Goal: Transaction & Acquisition: Download file/media

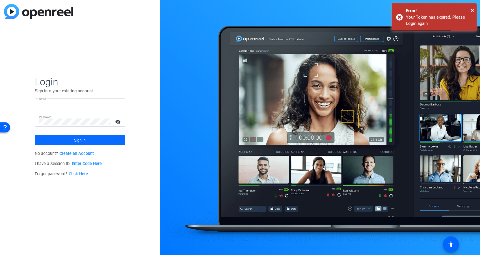
type input "[EMAIL_ADDRESS][PERSON_NAME][DOMAIN_NAME]"
click at [81, 140] on span "Sign in" at bounding box center [80, 140] width 12 height 14
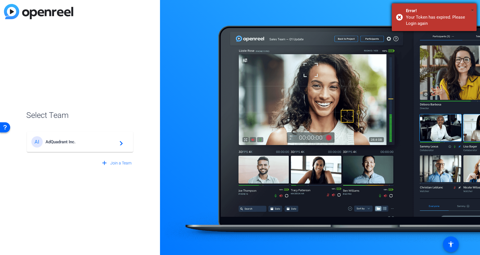
click at [472, 9] on span "×" at bounding box center [471, 10] width 3 height 7
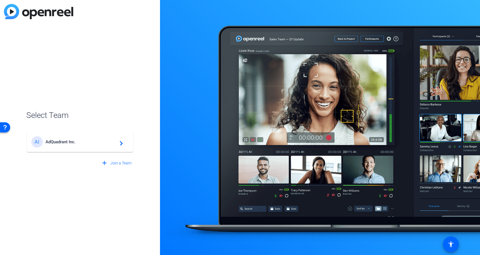
click at [110, 138] on div "AI AdQuadrant Inc. navigate_next" at bounding box center [79, 141] width 97 height 11
click at [112, 144] on div "AI AdQuadrant Inc. navigate_next" at bounding box center [79, 139] width 107 height 27
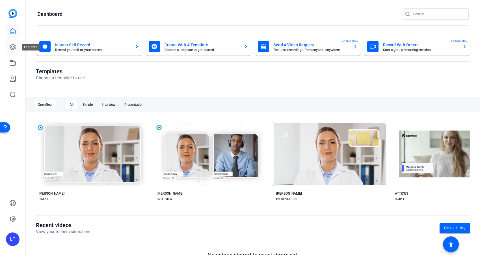
click at [17, 48] on link at bounding box center [13, 47] width 14 height 14
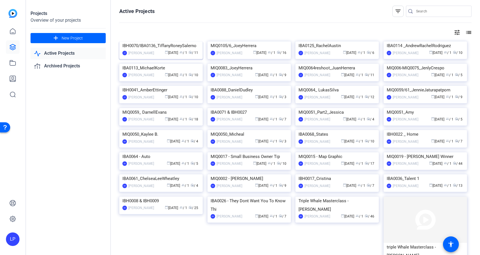
click at [183, 42] on img at bounding box center [160, 42] width 83 height 0
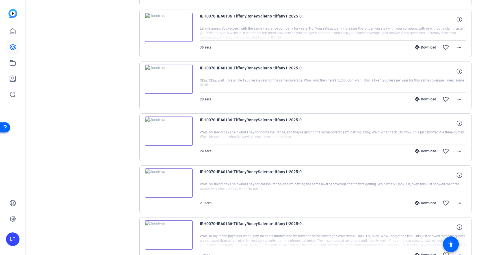
scroll to position [420, 0]
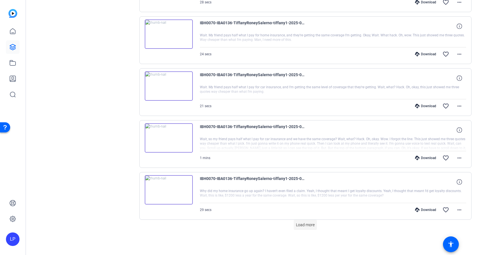
click at [309, 227] on span "Load more" at bounding box center [305, 225] width 19 height 6
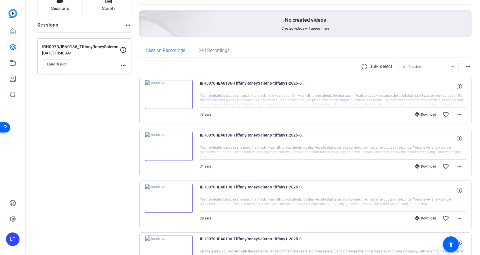
scroll to position [0, 0]
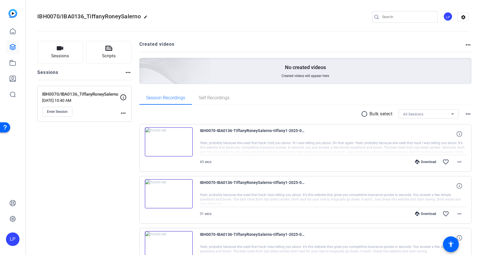
click at [363, 114] on mat-icon "radio_button_unchecked" at bounding box center [365, 114] width 8 height 7
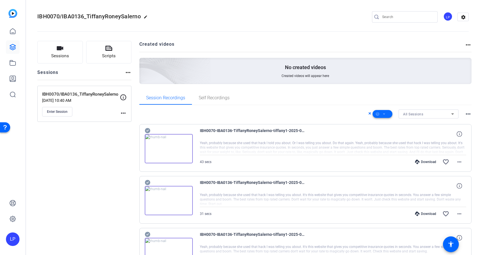
click at [384, 115] on icon at bounding box center [383, 114] width 3 height 7
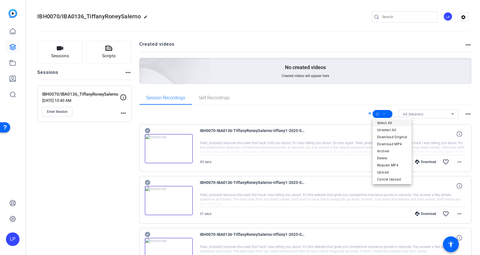
click at [385, 122] on span "Select All" at bounding box center [392, 123] width 30 height 7
click at [384, 113] on div at bounding box center [240, 127] width 480 height 255
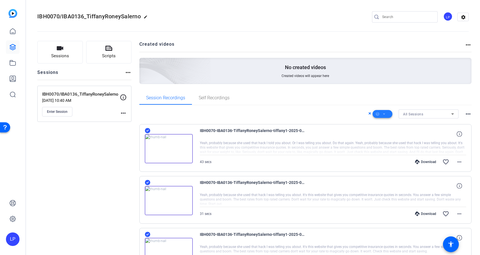
click at [384, 113] on icon at bounding box center [383, 114] width 3 height 7
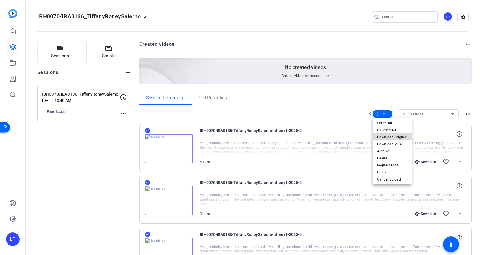
click at [395, 135] on span "Download Original" at bounding box center [392, 137] width 30 height 7
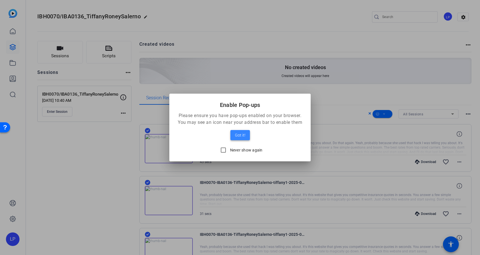
click at [244, 137] on span "Got it!" at bounding box center [240, 135] width 10 height 7
